Goal: Task Accomplishment & Management: Use online tool/utility

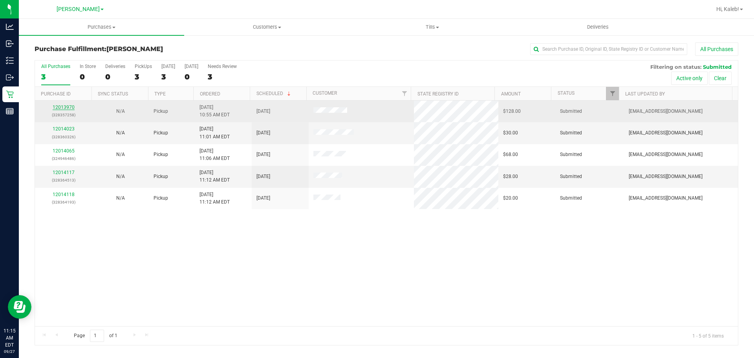
click at [64, 105] on link "12013970" at bounding box center [64, 108] width 22 height 6
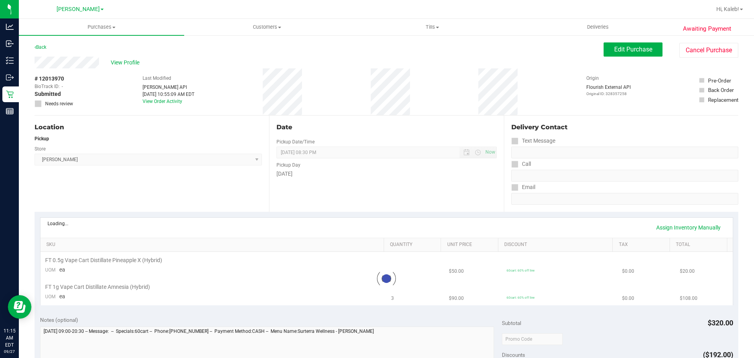
click at [193, 205] on div "Location Pickup Store [PERSON_NAME] Select Store [PERSON_NAME][GEOGRAPHIC_DATA]…" at bounding box center [152, 164] width 235 height 96
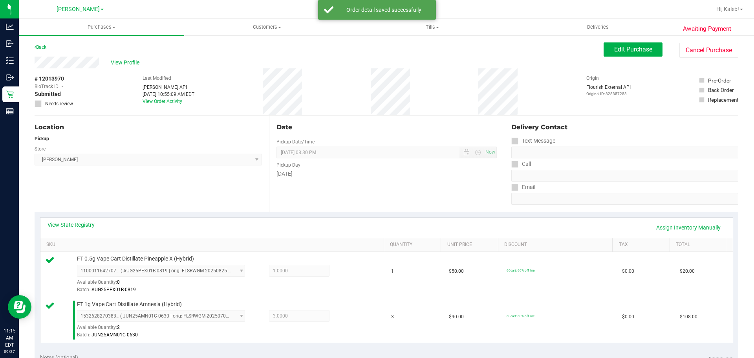
scroll to position [330, 0]
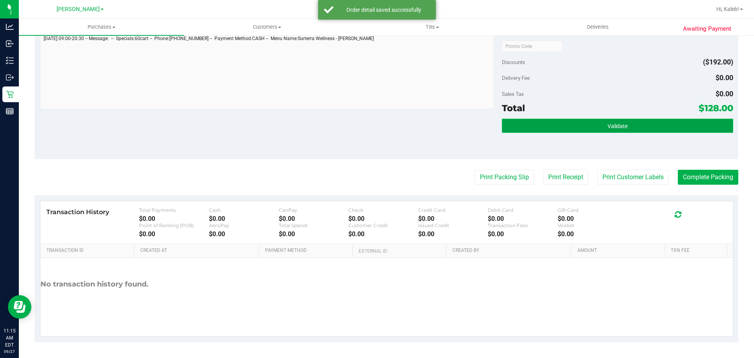
click at [580, 120] on button "Validate" at bounding box center [617, 126] width 231 height 14
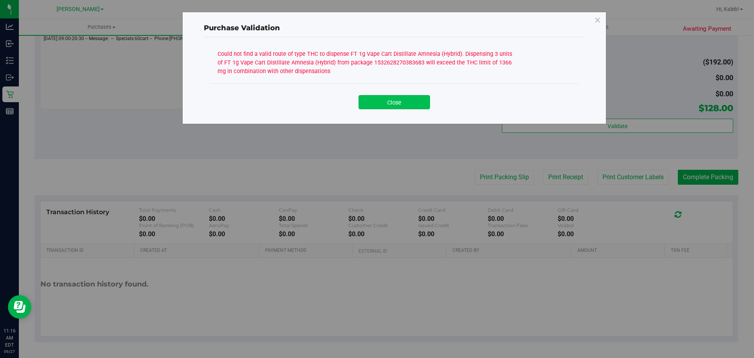
click at [382, 103] on button "Close" at bounding box center [395, 102] width 72 height 14
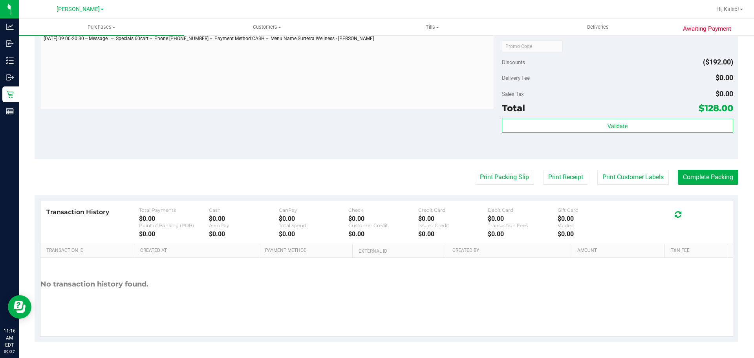
drag, startPoint x: 581, startPoint y: 92, endPoint x: 576, endPoint y: 88, distance: 6.7
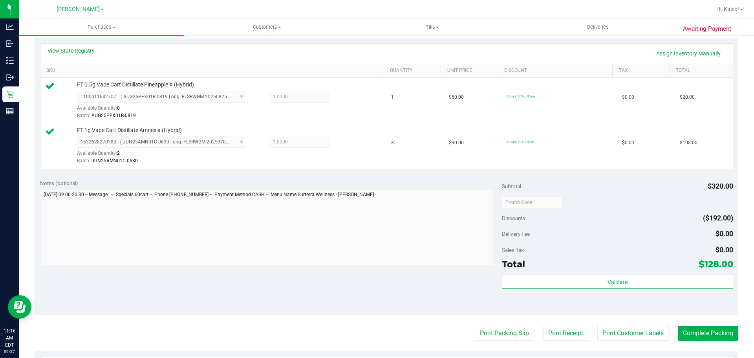
scroll to position [159, 0]
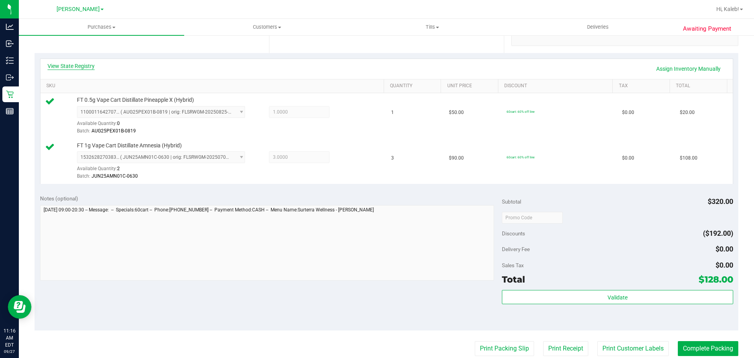
click at [64, 66] on link "View State Registry" at bounding box center [71, 66] width 47 height 8
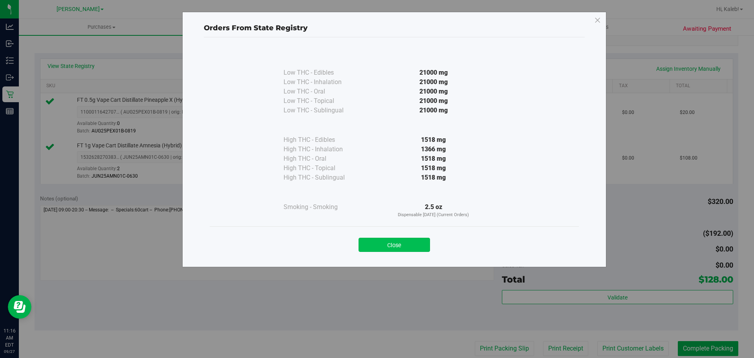
click at [371, 242] on button "Close" at bounding box center [395, 245] width 72 height 14
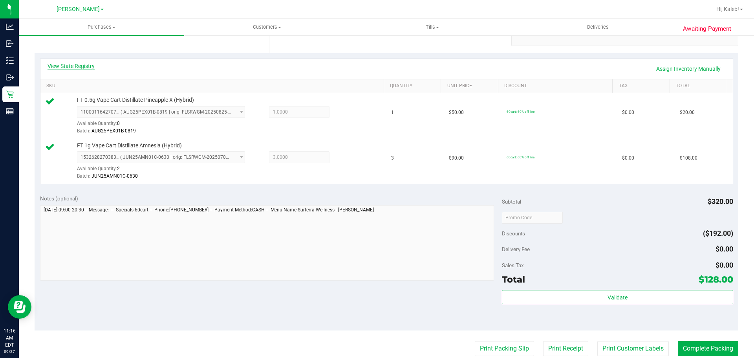
click at [94, 64] on link "View State Registry" at bounding box center [71, 66] width 47 height 8
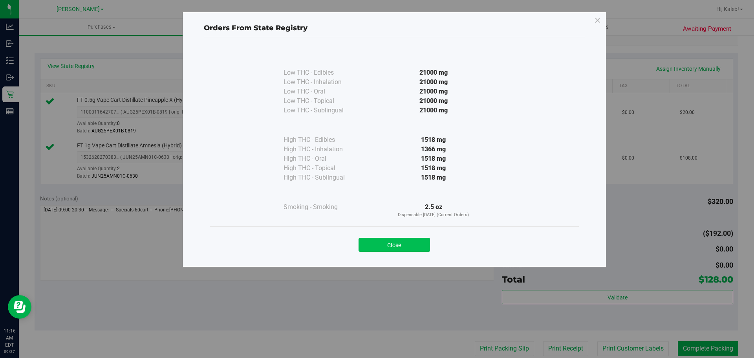
click at [395, 250] on button "Close" at bounding box center [395, 245] width 72 height 14
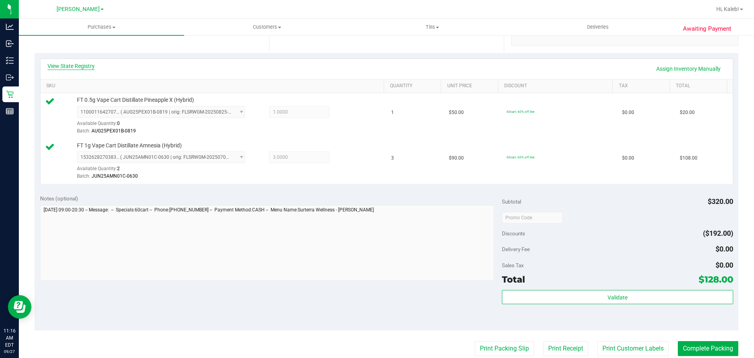
click at [75, 68] on link "View State Registry" at bounding box center [71, 66] width 47 height 8
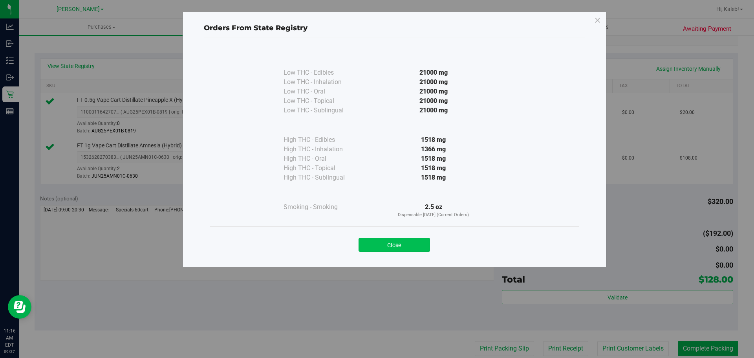
click at [378, 246] on button "Close" at bounding box center [395, 245] width 72 height 14
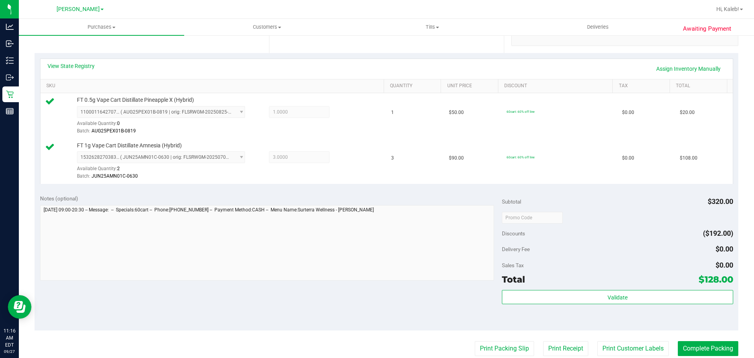
click at [99, 67] on div "View State Registry Assign Inventory Manually" at bounding box center [387, 68] width 679 height 13
click at [81, 67] on link "View State Registry" at bounding box center [71, 66] width 47 height 8
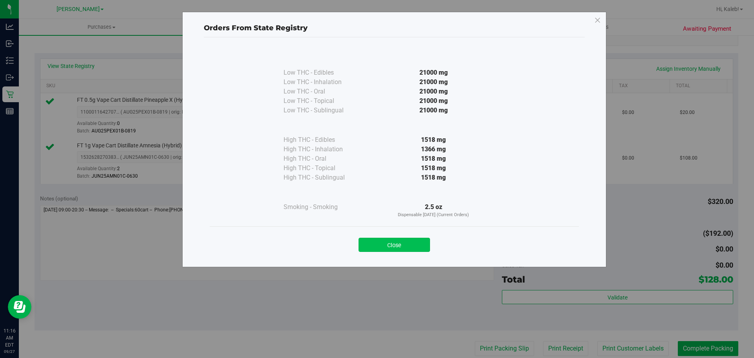
click at [414, 238] on button "Close" at bounding box center [395, 245] width 72 height 14
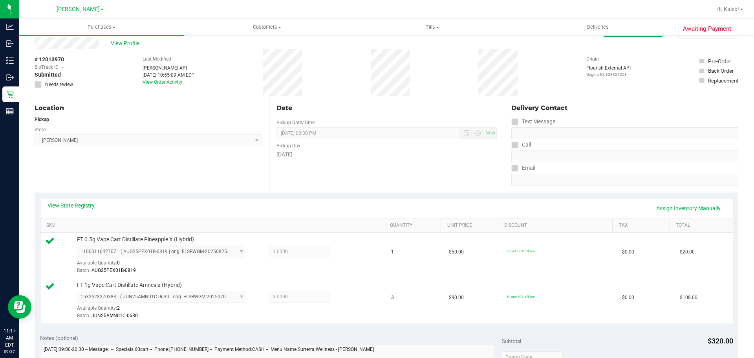
scroll to position [0, 0]
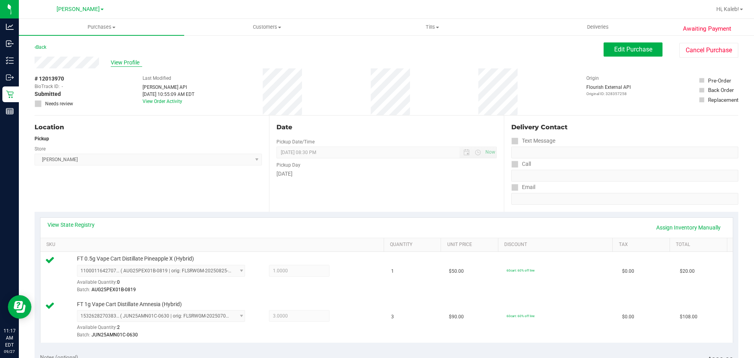
click at [116, 63] on span "View Profile" at bounding box center [126, 63] width 31 height 8
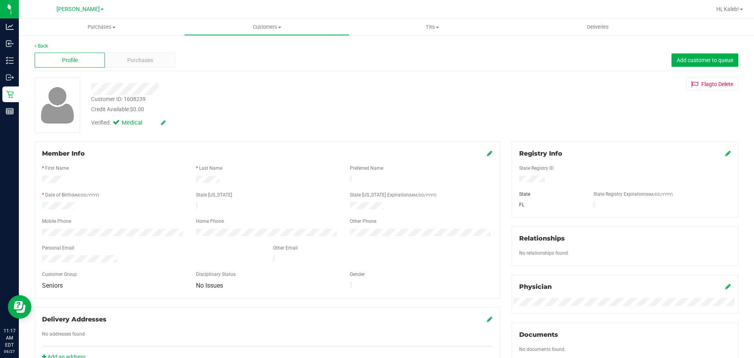
click at [138, 99] on div "Customer ID: 1608239" at bounding box center [118, 99] width 55 height 8
copy div "Customer ID: 1608239"
click at [267, 106] on div "Credit Available: $0.00" at bounding box center [264, 109] width 346 height 8
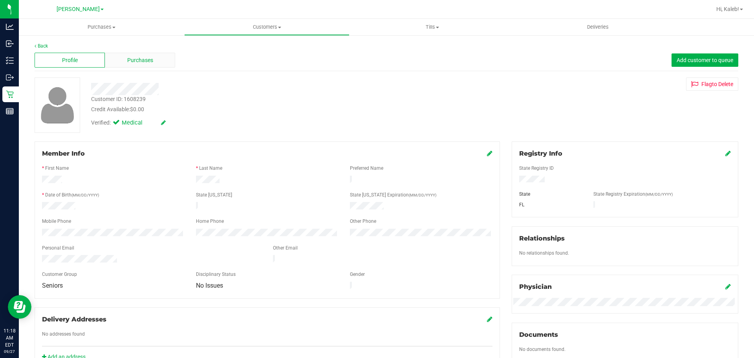
click at [136, 62] on span "Purchases" at bounding box center [140, 60] width 26 height 8
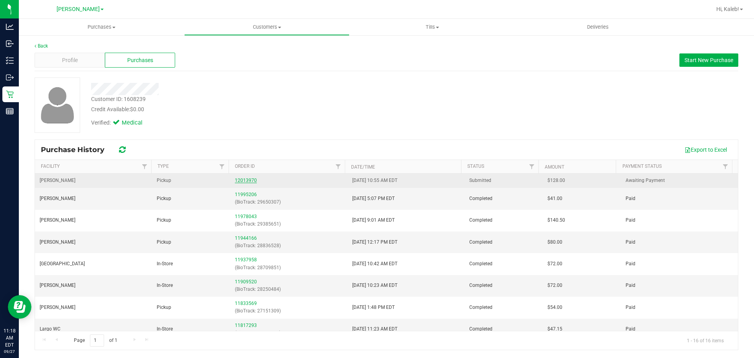
click at [235, 180] on link "12013970" at bounding box center [246, 181] width 22 height 6
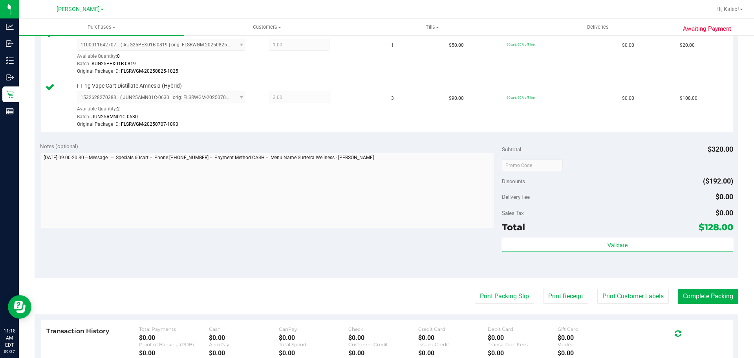
scroll to position [236, 0]
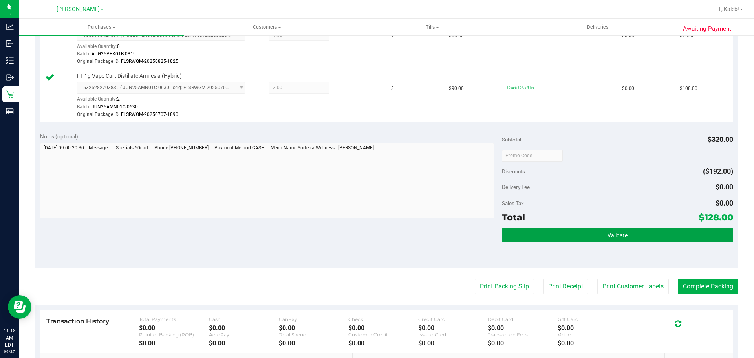
click at [630, 236] on button "Validate" at bounding box center [617, 235] width 231 height 14
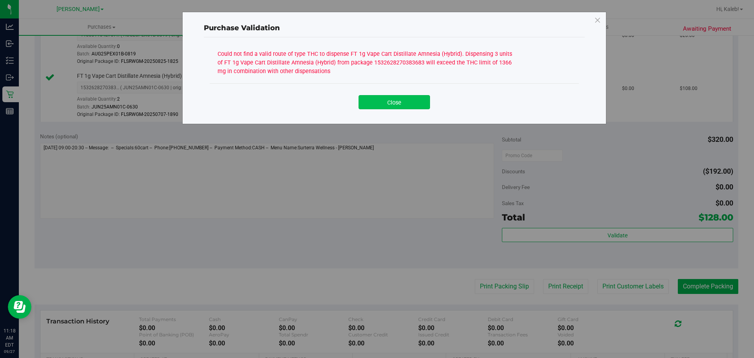
click at [404, 100] on button "Close" at bounding box center [395, 102] width 72 height 14
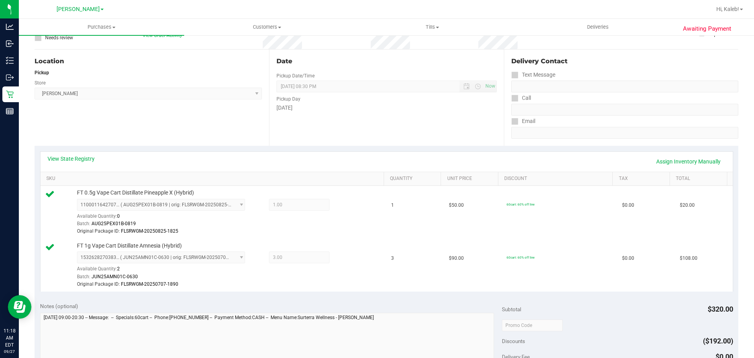
scroll to position [47, 0]
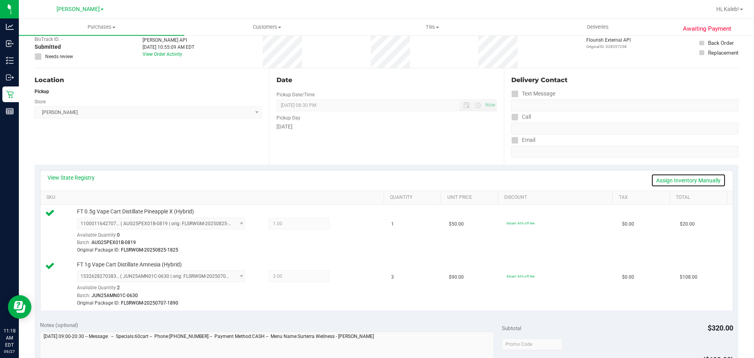
click at [671, 178] on link "Assign Inventory Manually" at bounding box center [688, 180] width 75 height 13
click at [344, 278] on icon at bounding box center [348, 277] width 8 height 9
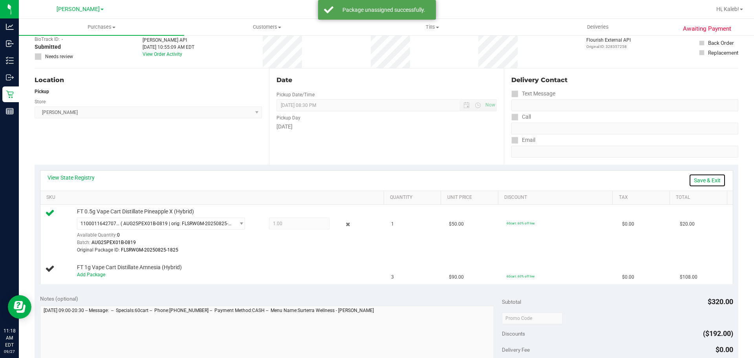
click at [701, 183] on link "Save & Exit" at bounding box center [707, 180] width 37 height 13
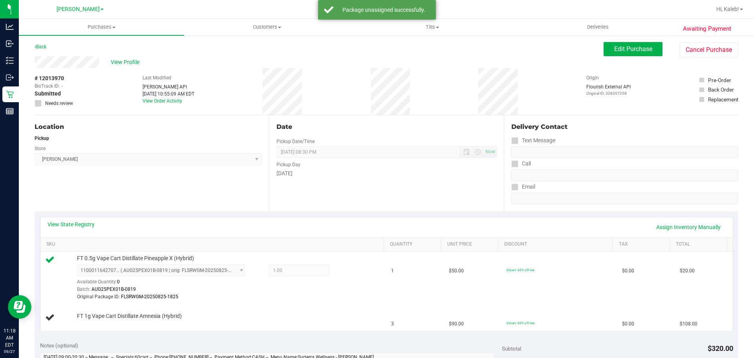
scroll to position [0, 0]
click at [605, 54] on button "Edit Purchase" at bounding box center [633, 49] width 59 height 14
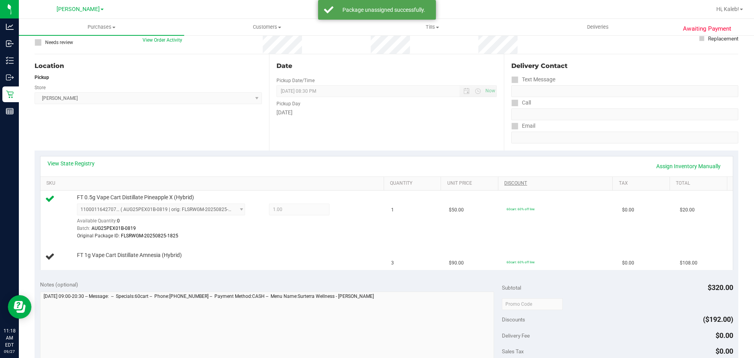
scroll to position [157, 0]
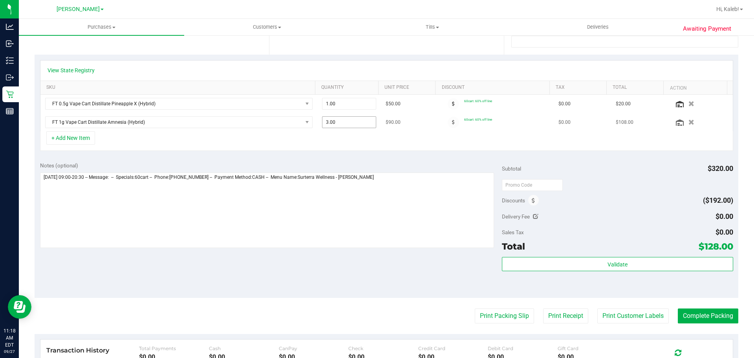
click at [337, 121] on span "3.00 3" at bounding box center [349, 122] width 55 height 12
click at [337, 121] on input "3" at bounding box center [350, 122] width 54 height 11
type input "1"
type input "1.00"
click at [400, 154] on div "View State Registry SKU Quantity Unit Price Discount Tax Total Action FT 0.5g V…" at bounding box center [387, 106] width 704 height 102
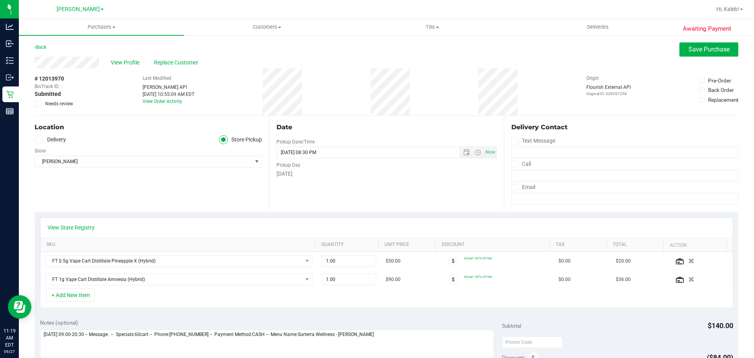
click at [682, 61] on div "View Profile Replace Customer" at bounding box center [387, 63] width 704 height 12
click at [689, 50] on span "Save Purchase" at bounding box center [709, 49] width 41 height 7
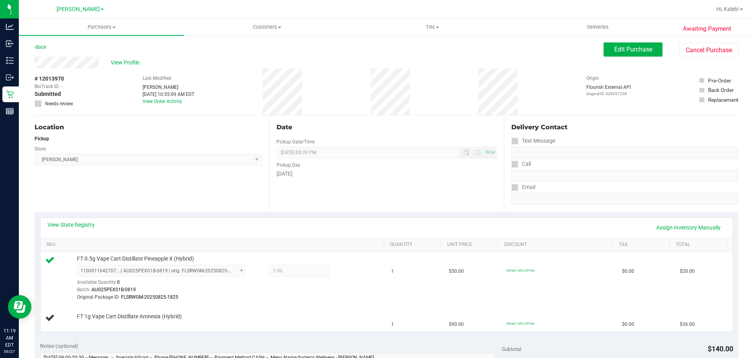
click at [512, 159] on label "Call" at bounding box center [522, 163] width 20 height 11
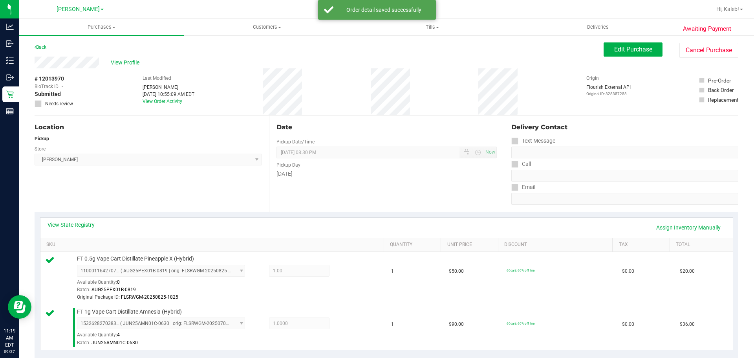
scroll to position [338, 0]
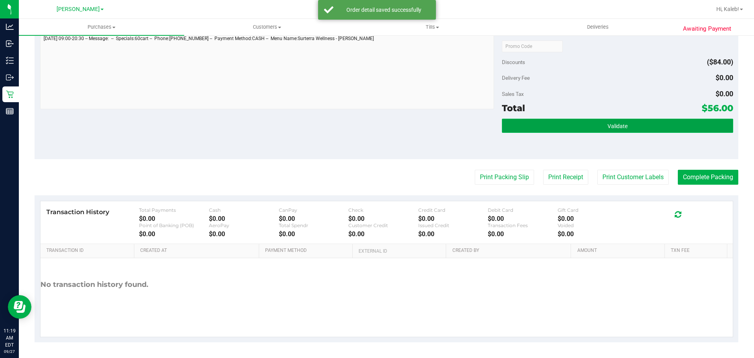
click at [591, 121] on button "Validate" at bounding box center [617, 126] width 231 height 14
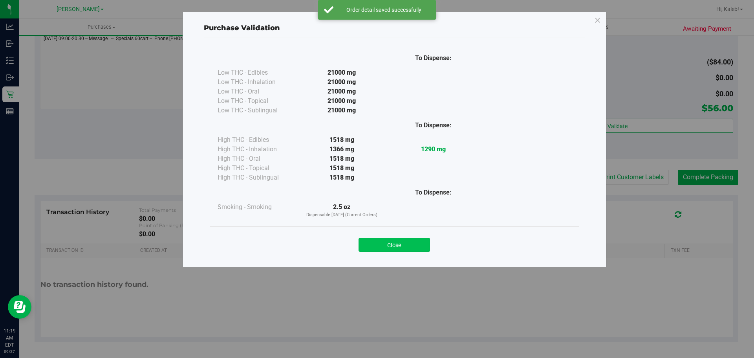
click at [418, 238] on button "Close" at bounding box center [395, 245] width 72 height 14
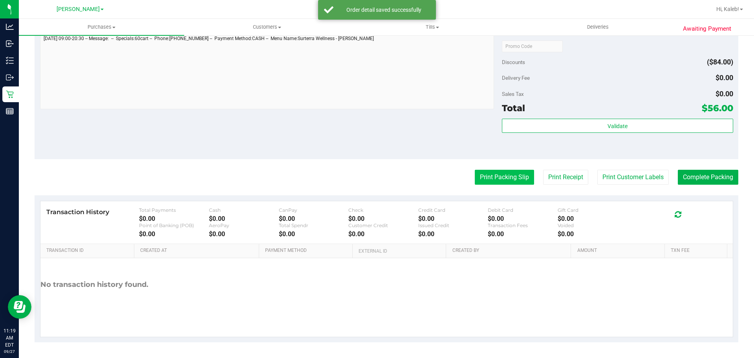
click at [490, 184] on button "Print Packing Slip" at bounding box center [504, 177] width 59 height 15
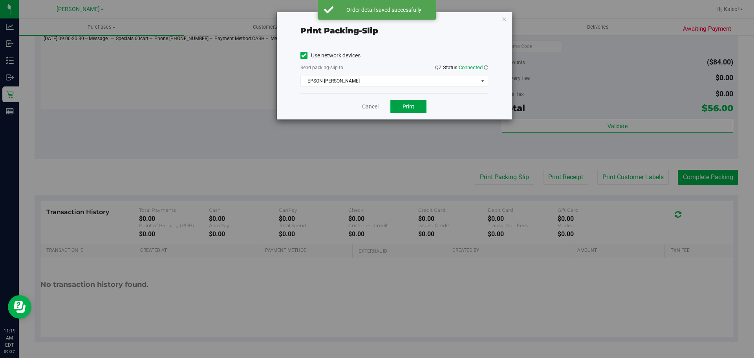
click at [408, 112] on button "Print" at bounding box center [409, 106] width 36 height 13
click at [366, 107] on link "Cancel" at bounding box center [370, 107] width 17 height 8
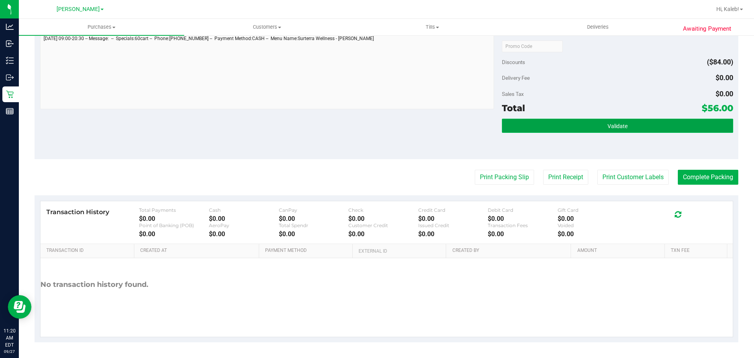
click at [556, 132] on button "Validate" at bounding box center [617, 126] width 231 height 14
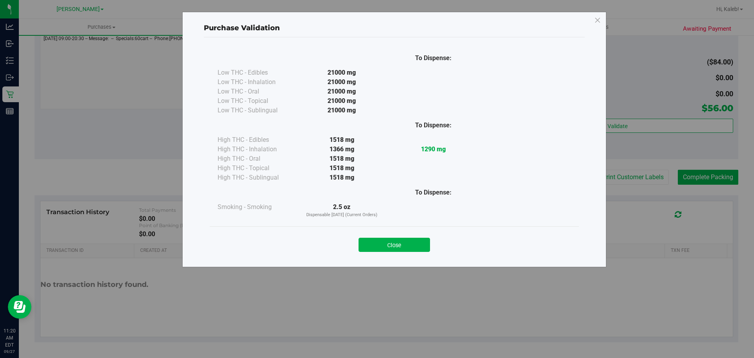
click at [405, 110] on div at bounding box center [434, 110] width 92 height 9
click at [405, 242] on button "Close" at bounding box center [395, 245] width 72 height 14
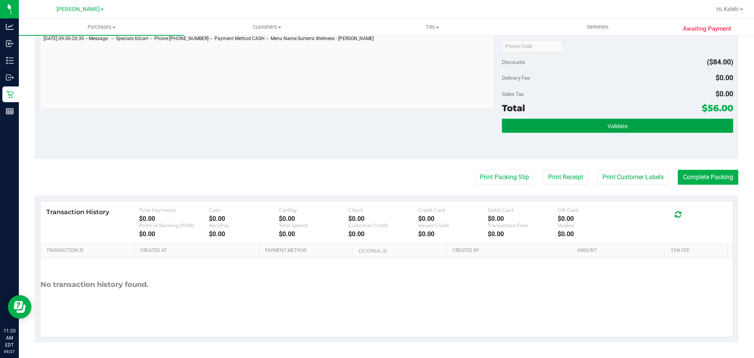
click at [615, 129] on span "Validate" at bounding box center [618, 126] width 20 height 6
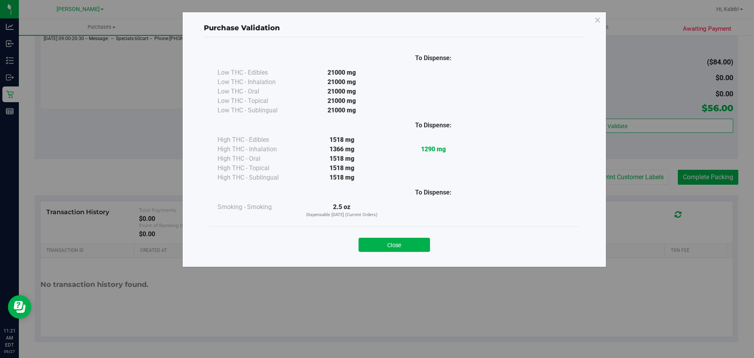
click at [393, 262] on div "Purchase Validation To Dispense: Low THC - Edibles 21000 mg" at bounding box center [394, 139] width 424 height 255
click at [398, 230] on div "Close" at bounding box center [394, 242] width 369 height 32
click at [392, 243] on button "Close" at bounding box center [395, 245] width 72 height 14
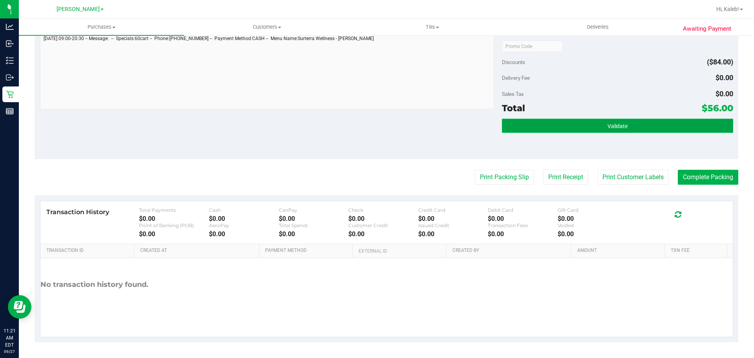
click at [589, 127] on button "Validate" at bounding box center [617, 126] width 231 height 14
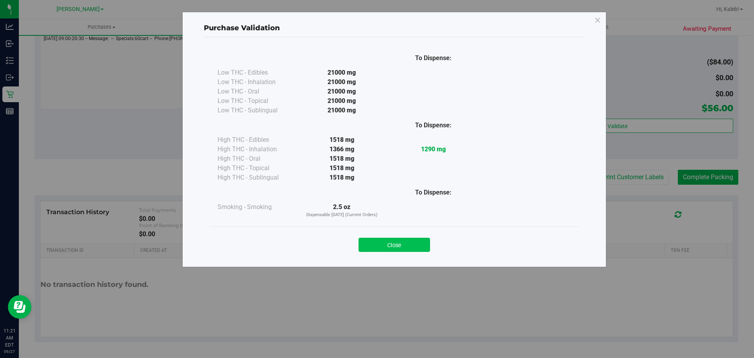
click at [376, 247] on button "Close" at bounding box center [395, 245] width 72 height 14
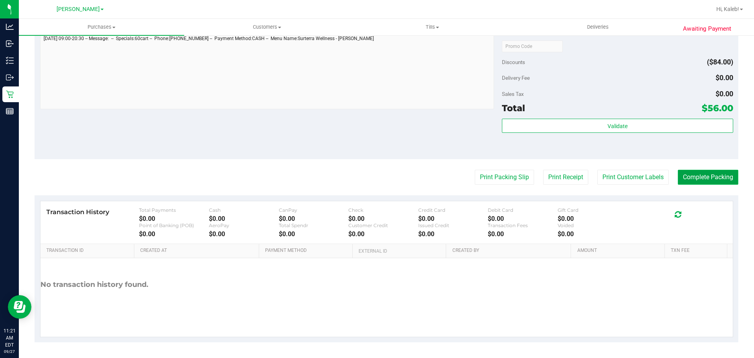
click at [712, 183] on button "Complete Packing" at bounding box center [708, 177] width 61 height 15
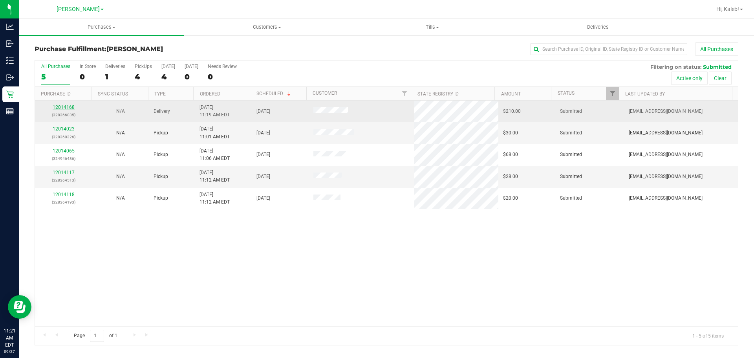
click at [60, 105] on link "12014168" at bounding box center [64, 108] width 22 height 6
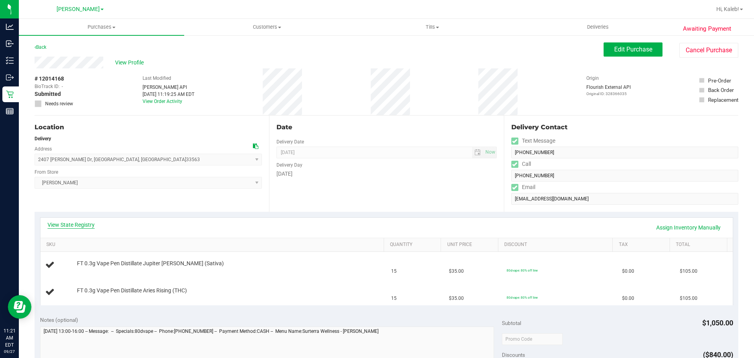
click at [72, 225] on link "View State Registry" at bounding box center [71, 225] width 47 height 8
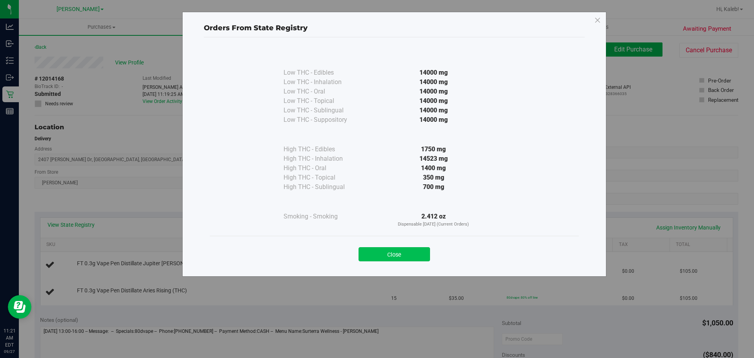
click at [367, 254] on button "Close" at bounding box center [395, 254] width 72 height 14
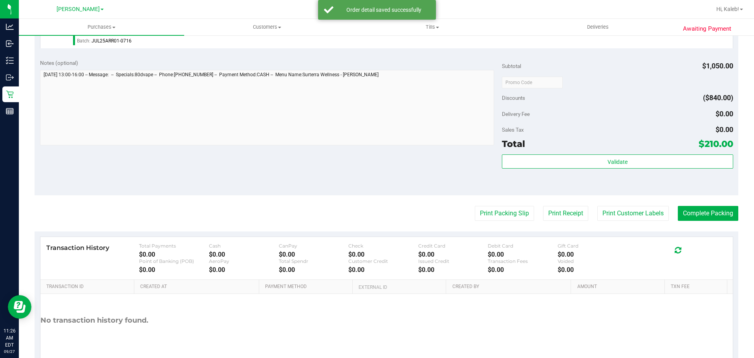
scroll to position [392, 0]
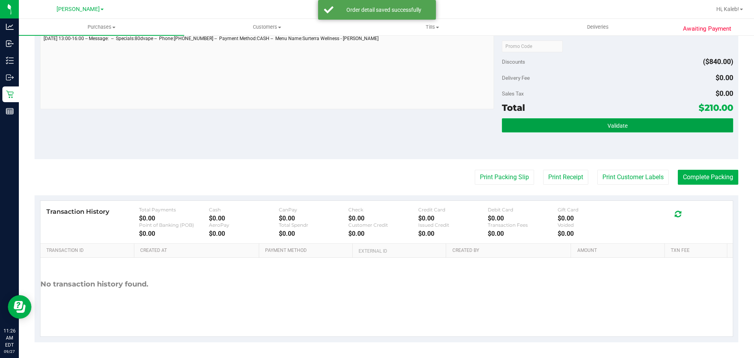
click at [588, 132] on button "Validate" at bounding box center [617, 125] width 231 height 14
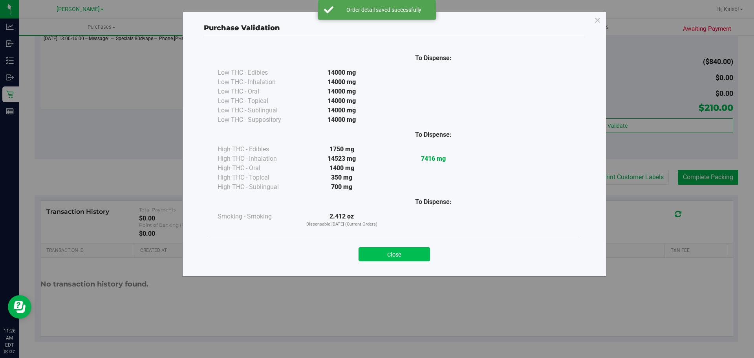
click at [403, 253] on button "Close" at bounding box center [395, 254] width 72 height 14
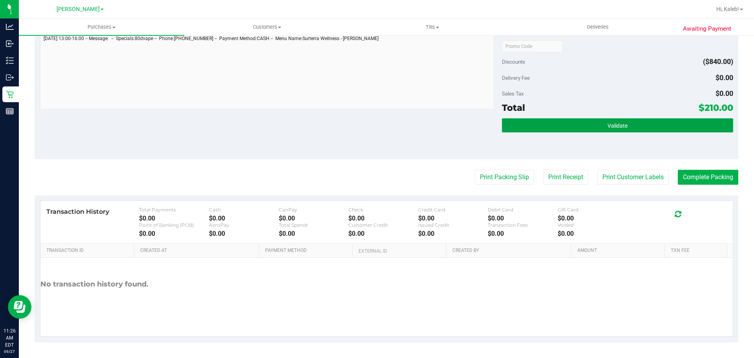
click at [555, 130] on button "Validate" at bounding box center [617, 125] width 231 height 14
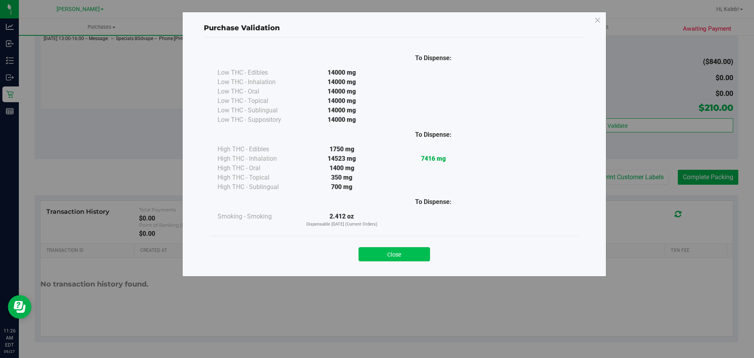
click at [412, 258] on button "Close" at bounding box center [395, 254] width 72 height 14
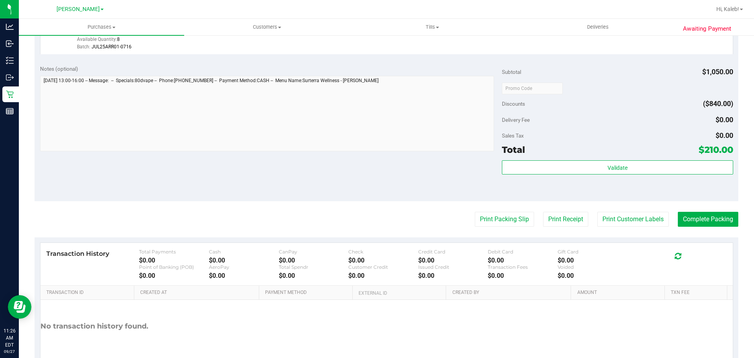
scroll to position [339, 0]
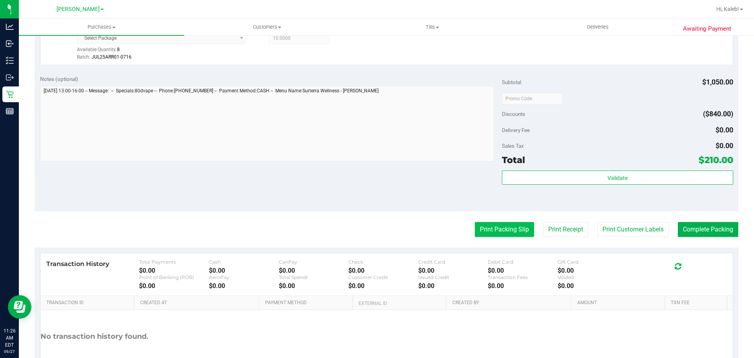
click at [496, 235] on button "Print Packing Slip" at bounding box center [504, 229] width 59 height 15
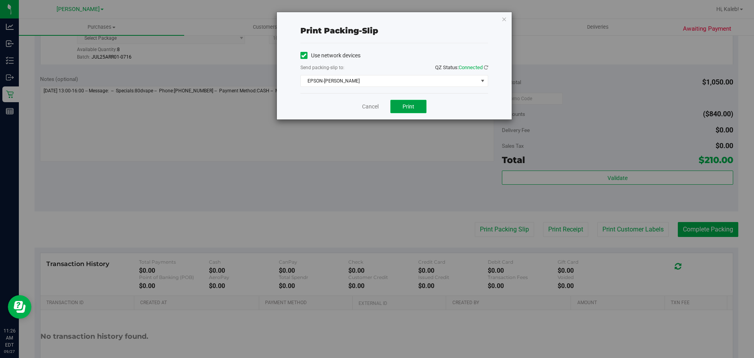
click at [408, 113] on button "Print" at bounding box center [409, 106] width 36 height 13
click at [411, 111] on button "Print" at bounding box center [409, 106] width 36 height 13
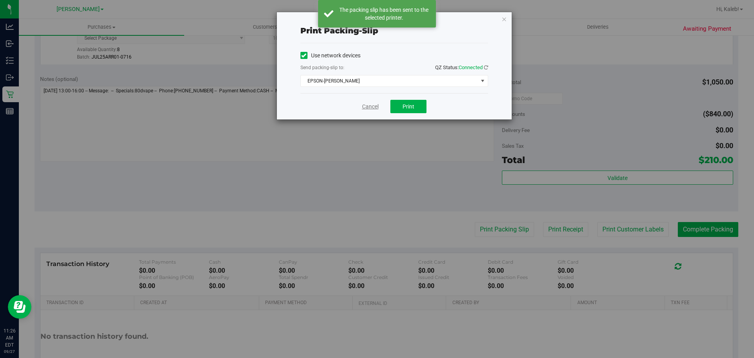
click at [369, 110] on link "Cancel" at bounding box center [370, 107] width 17 height 8
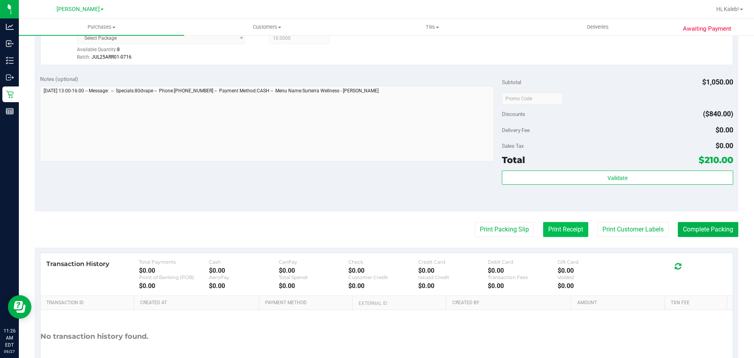
click at [559, 229] on button "Print Receipt" at bounding box center [565, 229] width 45 height 15
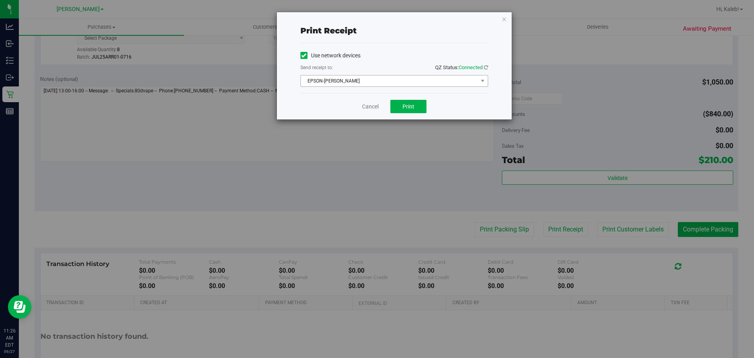
click at [429, 86] on span "EPSON-[PERSON_NAME]" at bounding box center [395, 81] width 188 height 12
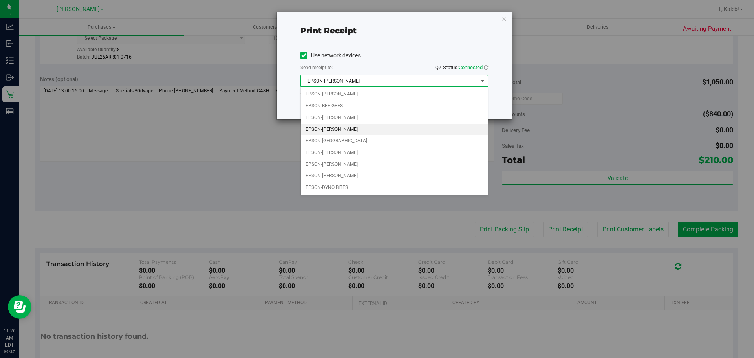
click at [392, 54] on div "Use network devices" at bounding box center [395, 56] width 188 height 12
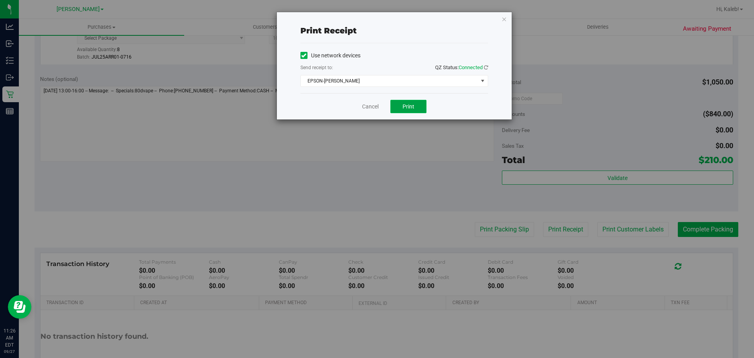
click at [396, 103] on button "Print" at bounding box center [409, 106] width 36 height 13
click at [367, 121] on div "Print receipt Use network devices Send receipt to: QZ Status: Connected EPSON-[…" at bounding box center [380, 179] width 760 height 358
click at [354, 111] on div "Cancel Print" at bounding box center [395, 106] width 188 height 26
click at [365, 108] on link "Cancel" at bounding box center [370, 107] width 17 height 8
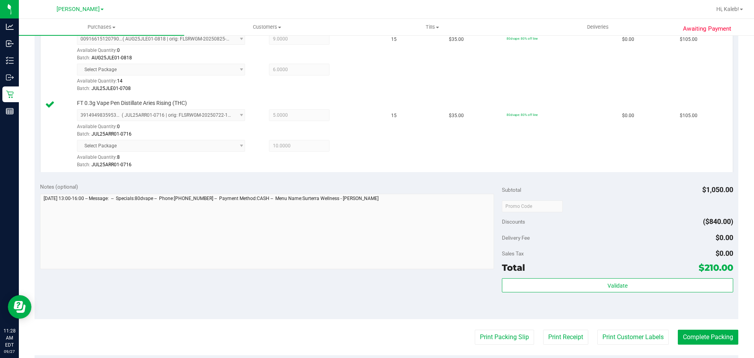
scroll to position [392, 0]
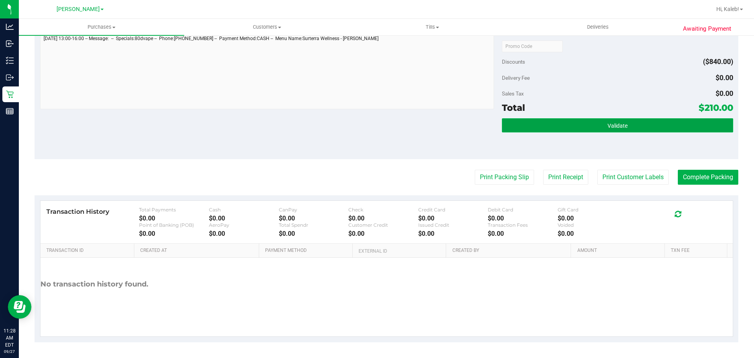
click at [642, 130] on button "Validate" at bounding box center [617, 125] width 231 height 14
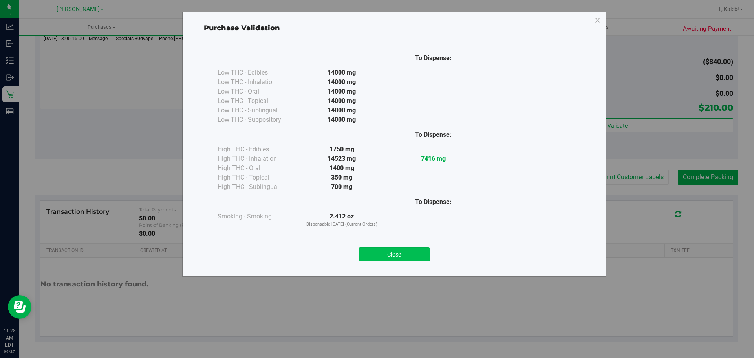
click at [396, 247] on button "Close" at bounding box center [395, 254] width 72 height 14
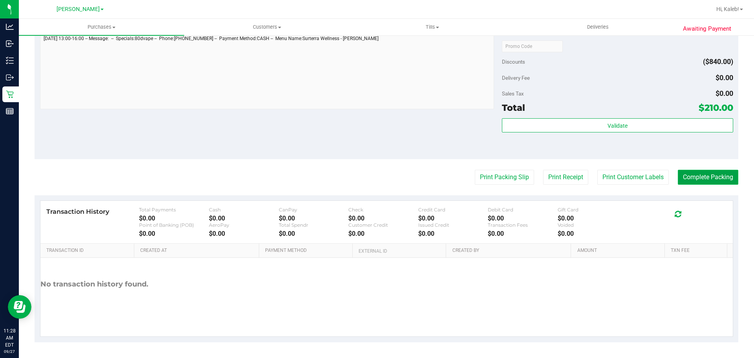
click at [702, 181] on button "Complete Packing" at bounding box center [708, 177] width 61 height 15
